Goal: Transaction & Acquisition: Obtain resource

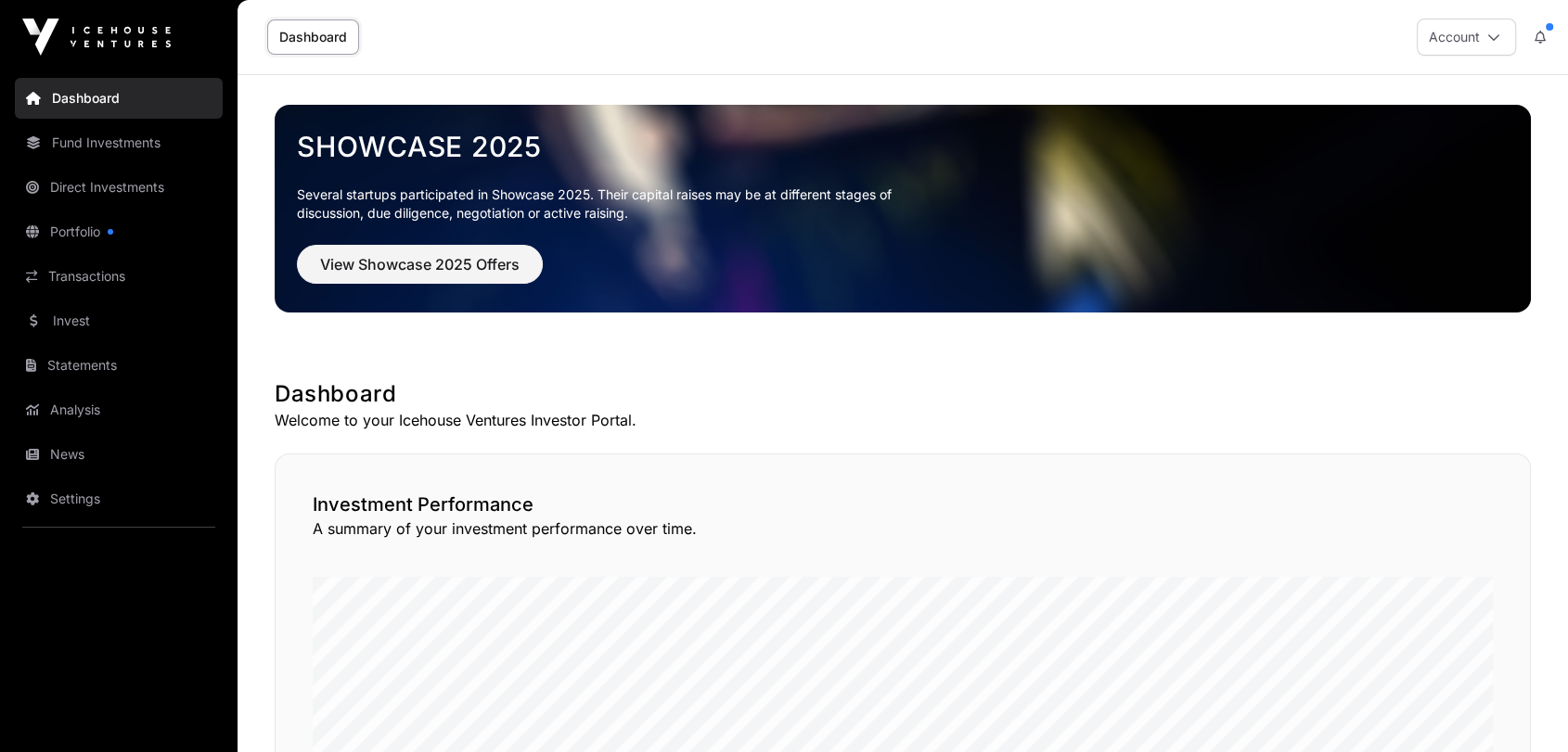
click at [1518, 28] on div "Account" at bounding box center [1486, 38] width 140 height 38
click at [1504, 29] on button "Account" at bounding box center [1467, 38] width 100 height 38
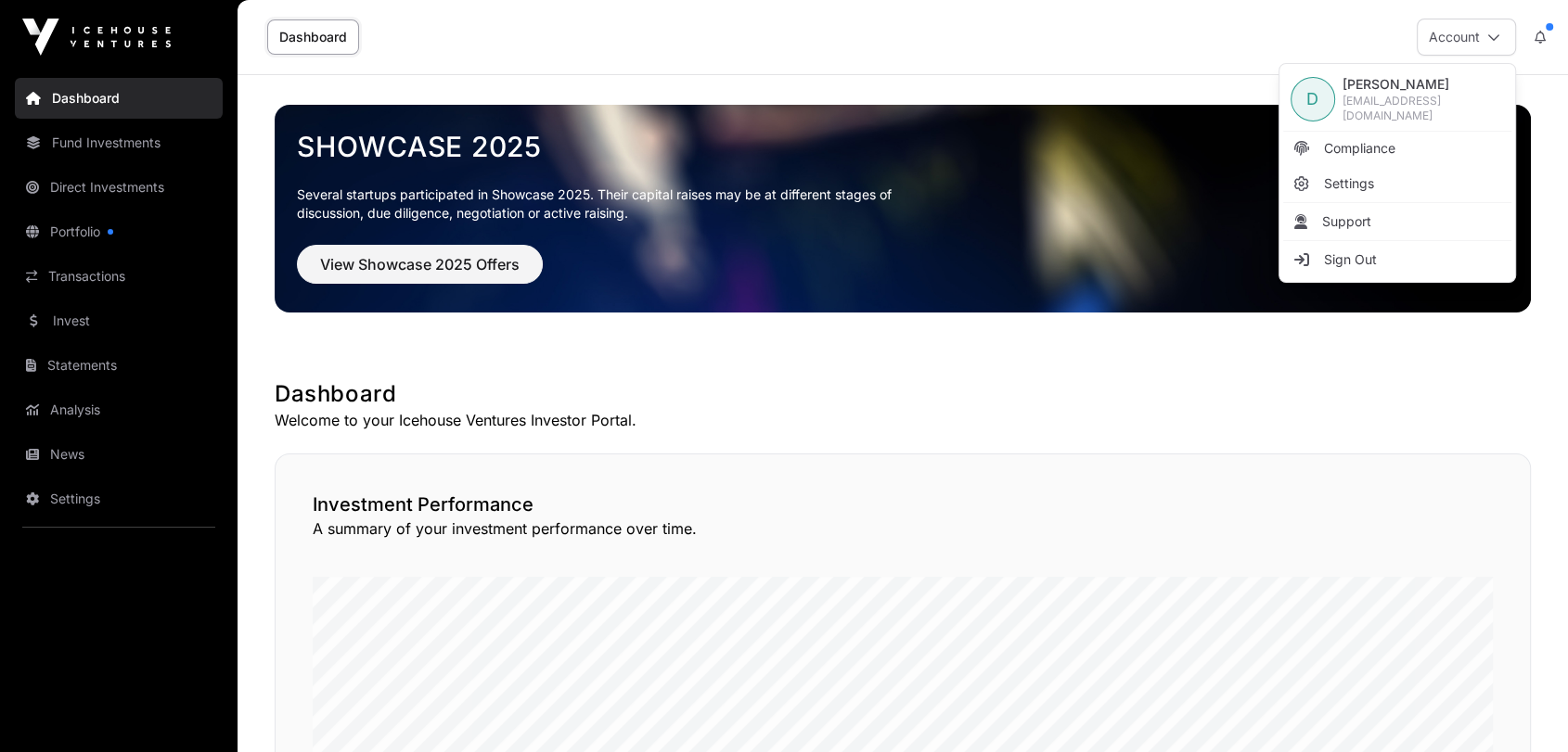
click at [80, 40] on img at bounding box center [97, 38] width 148 height 38
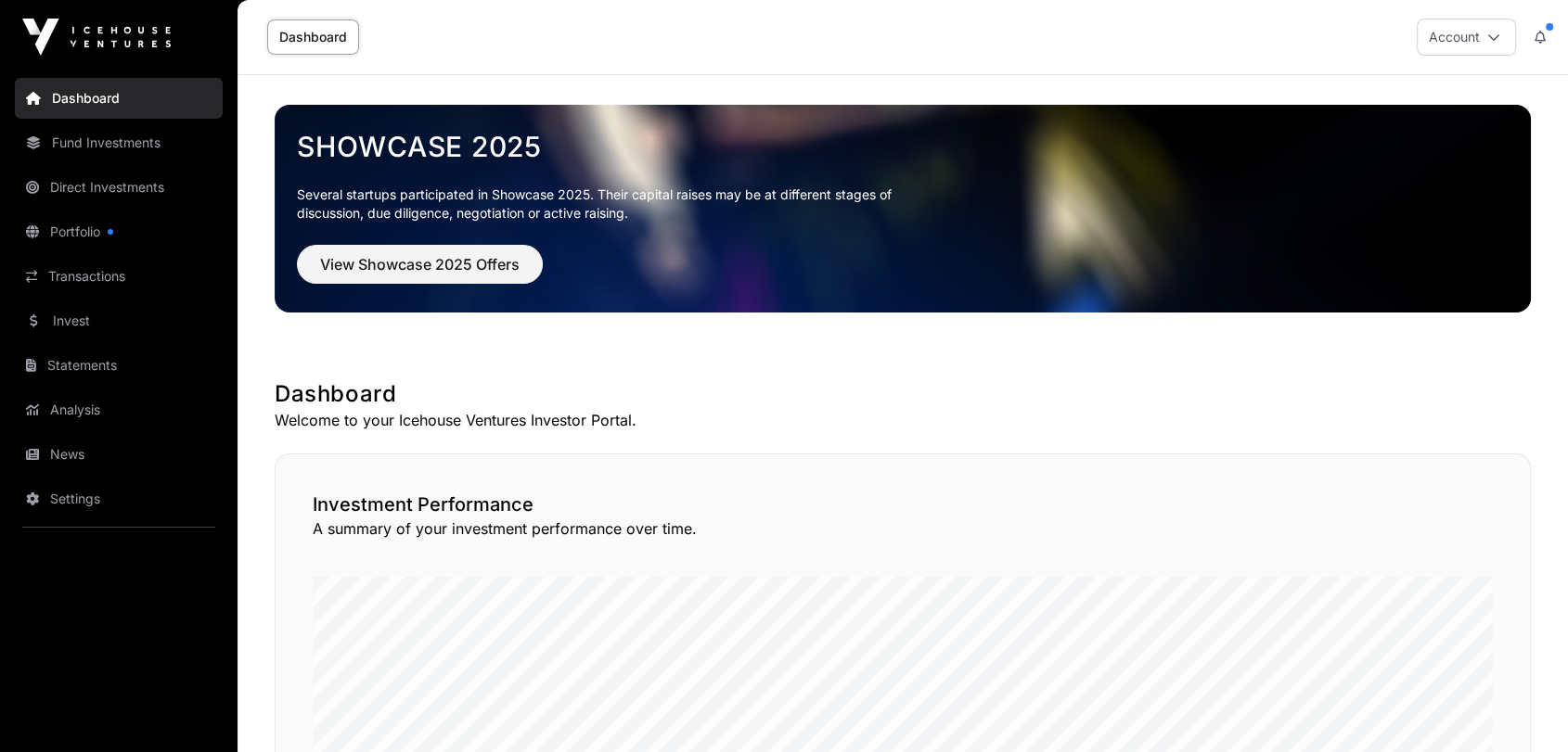
click at [63, 93] on link "Dashboard" at bounding box center [118, 98] width 208 height 40
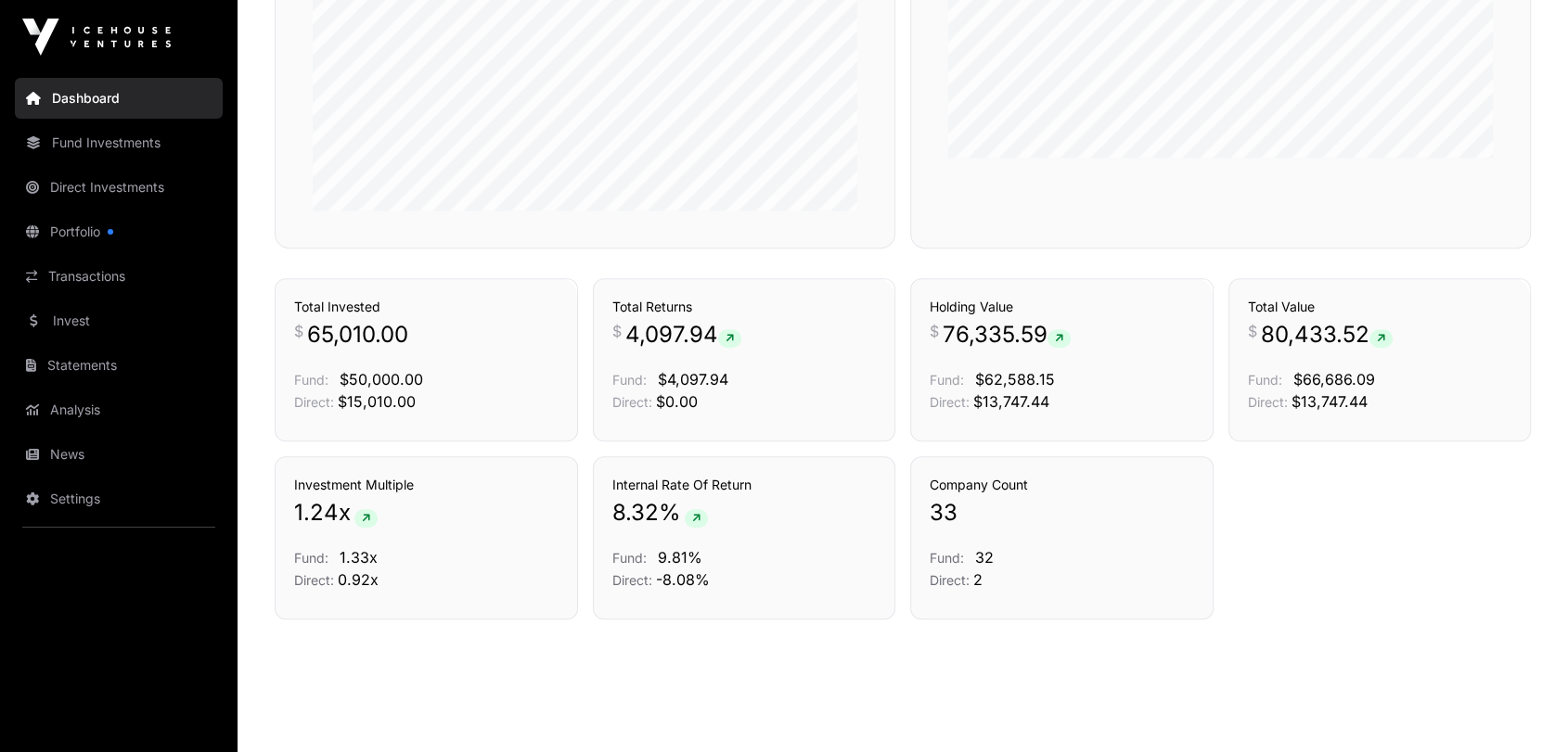
scroll to position [1216, 0]
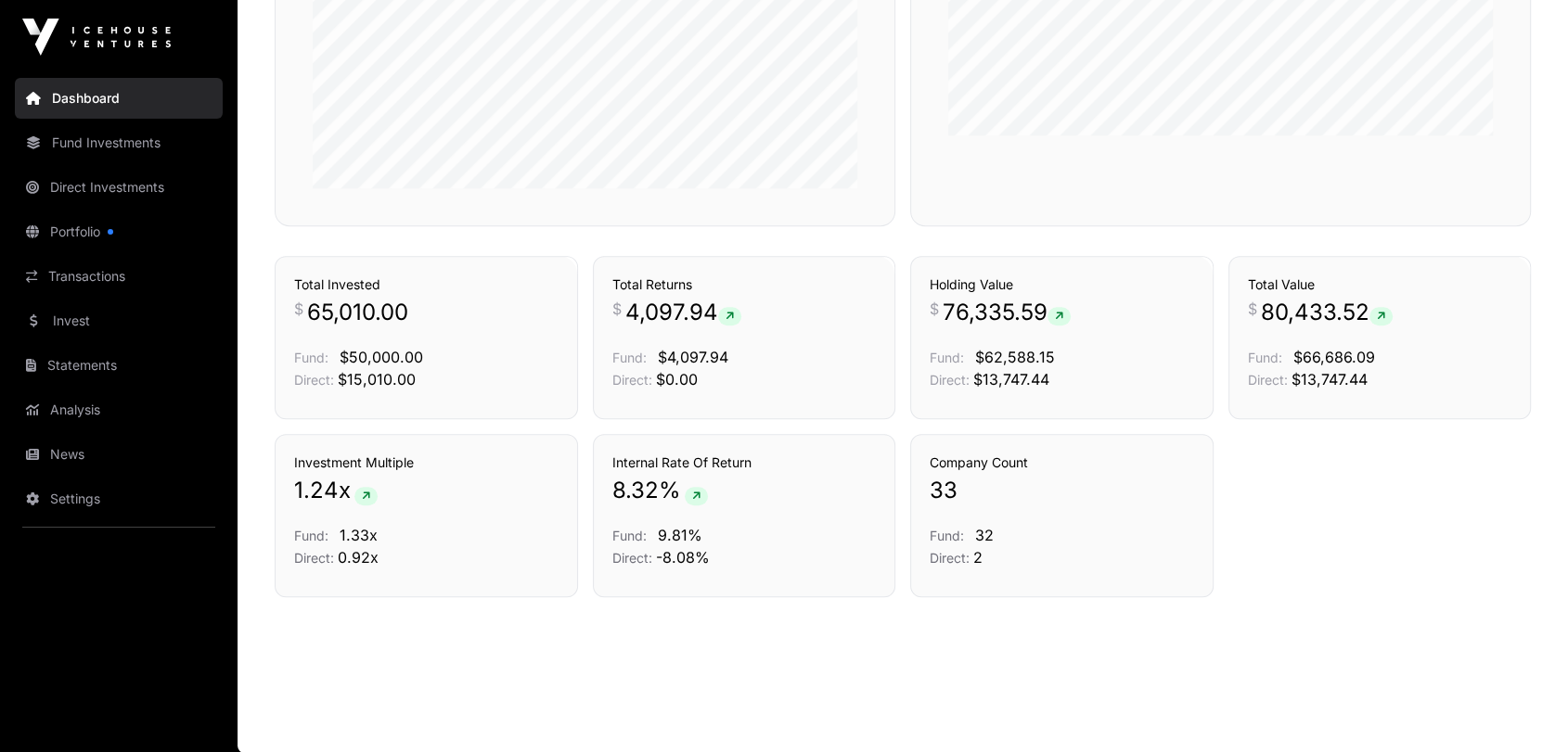
click at [82, 315] on link "Invest" at bounding box center [118, 320] width 208 height 40
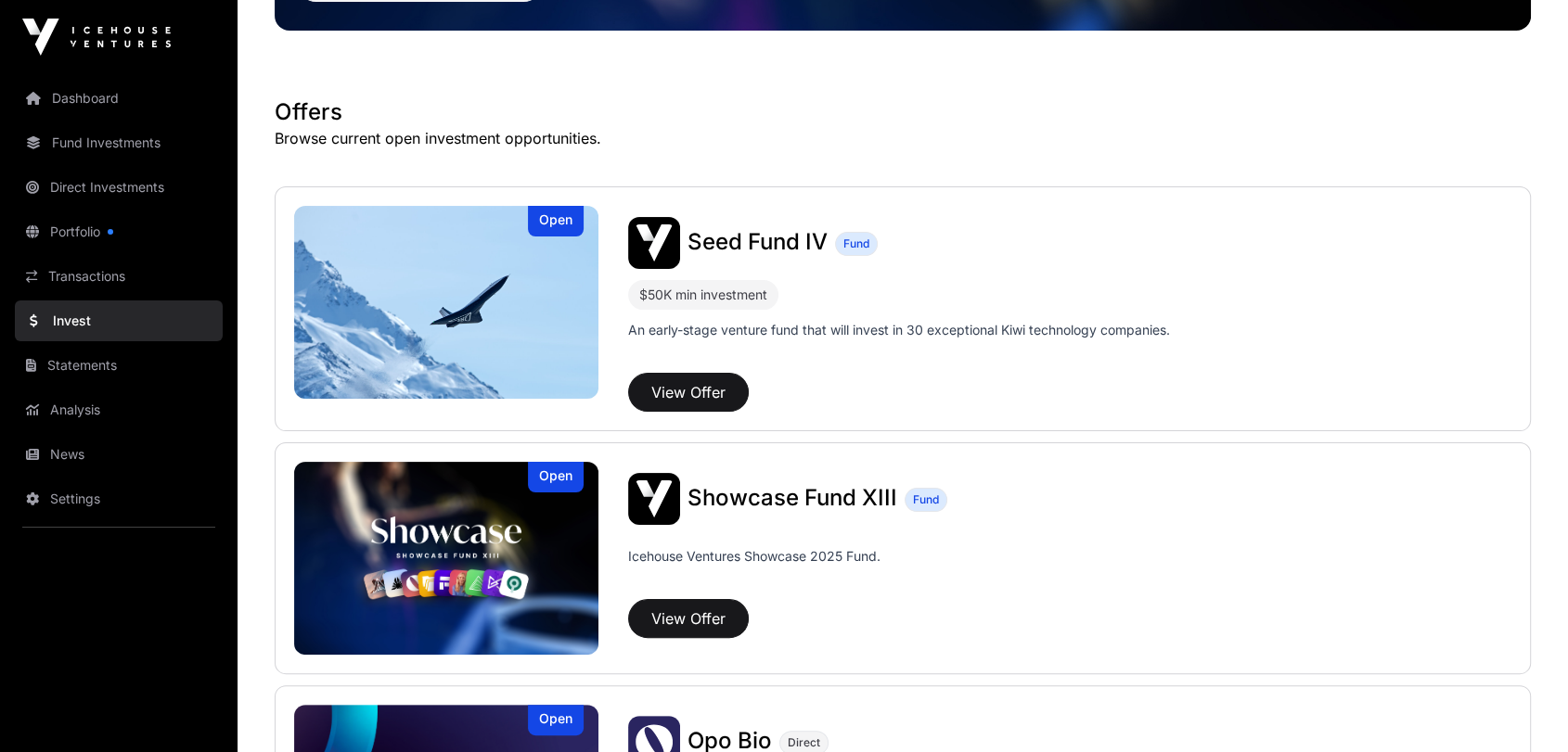
scroll to position [309, 0]
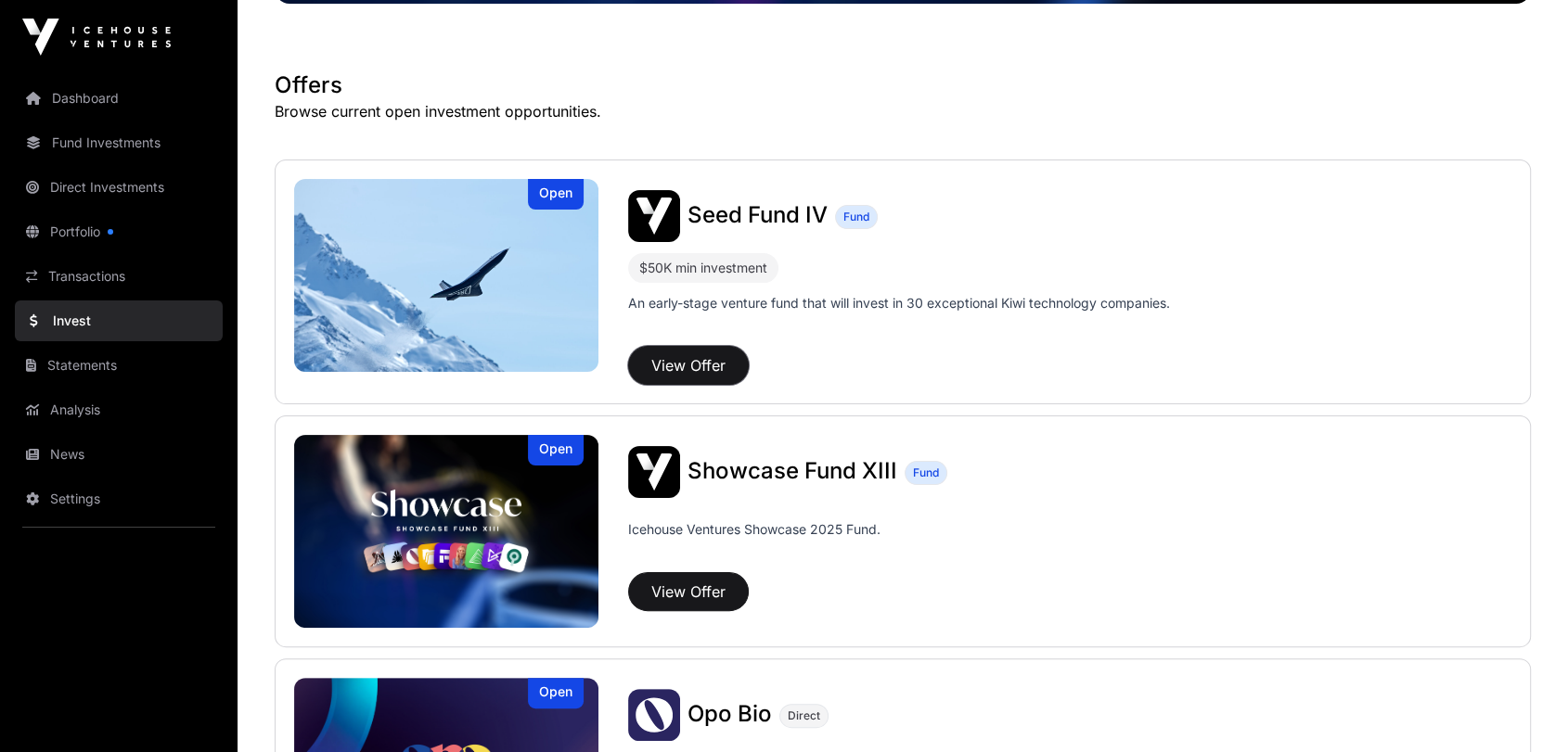
click at [691, 364] on button "View Offer" at bounding box center [688, 365] width 120 height 38
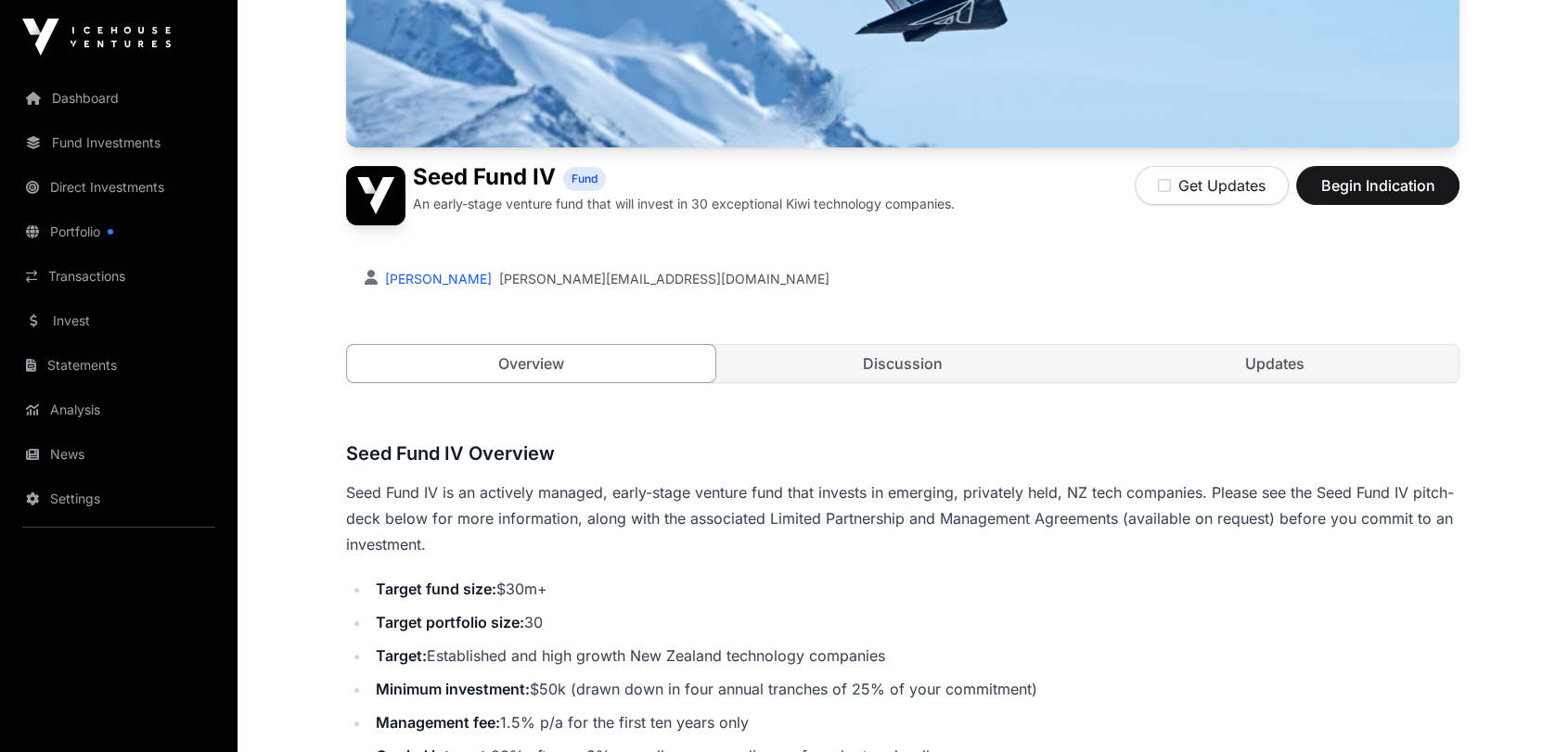
scroll to position [412, 0]
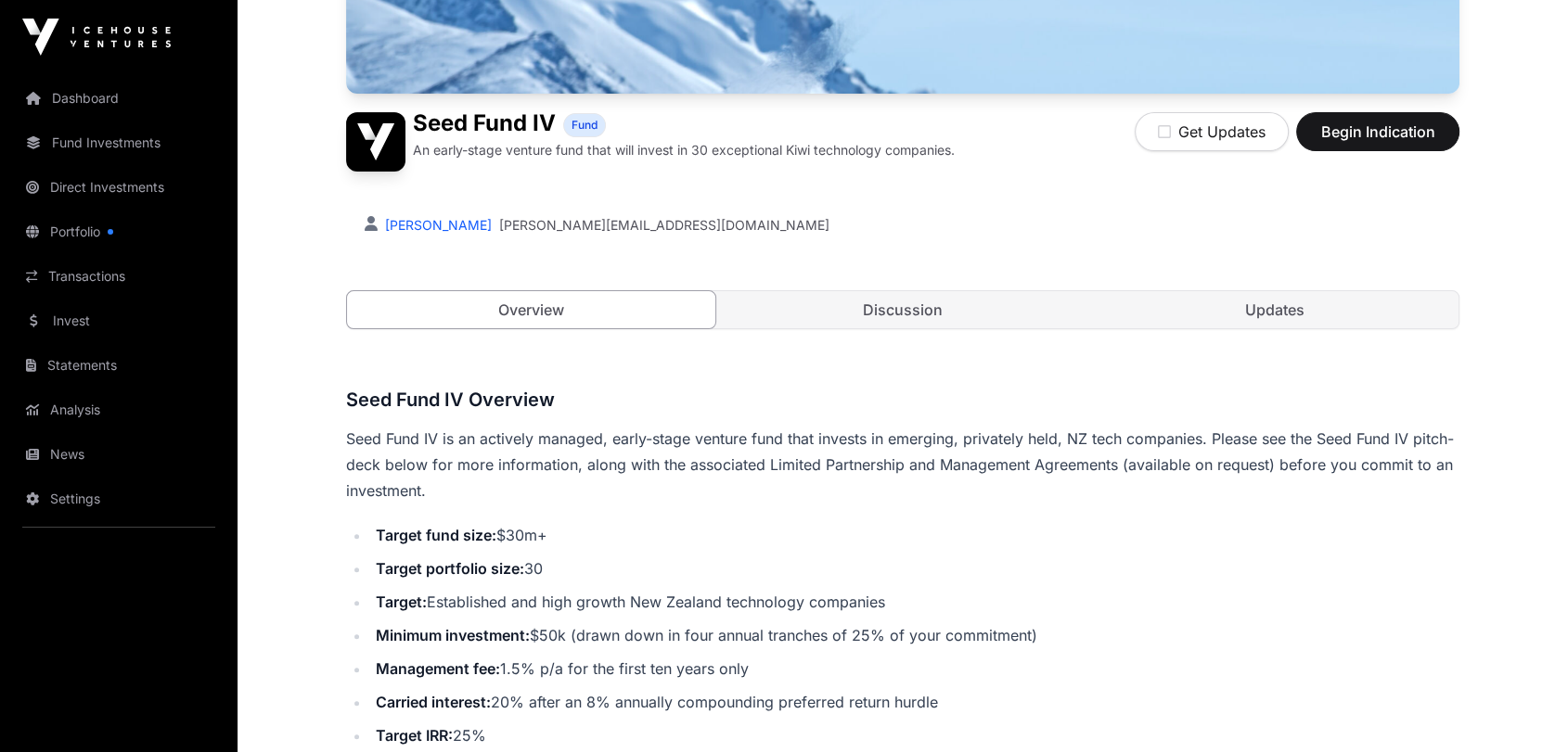
drag, startPoint x: 516, startPoint y: 246, endPoint x: 480, endPoint y: 505, distance: 261.5
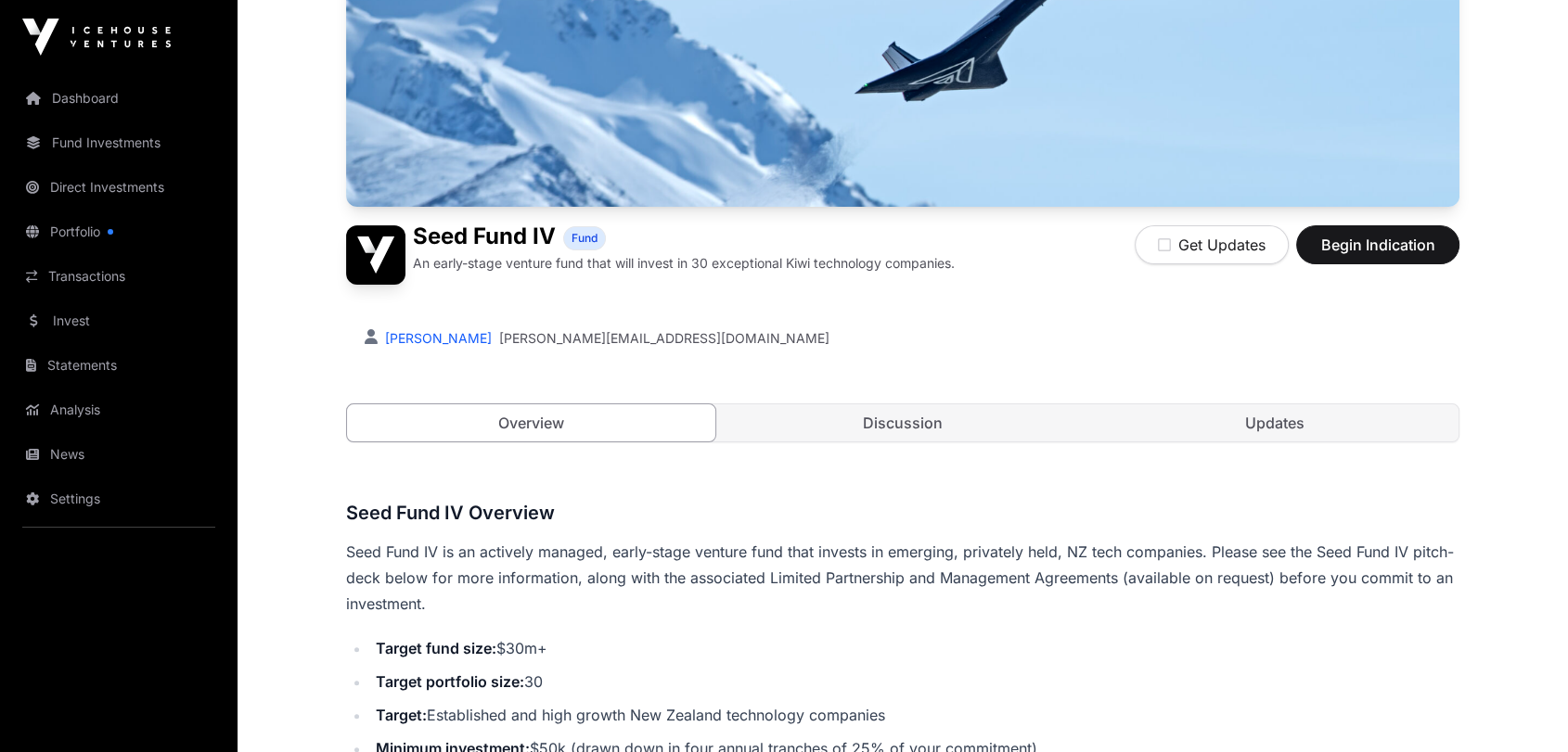
scroll to position [0, 0]
